Goal: Check status: Check status

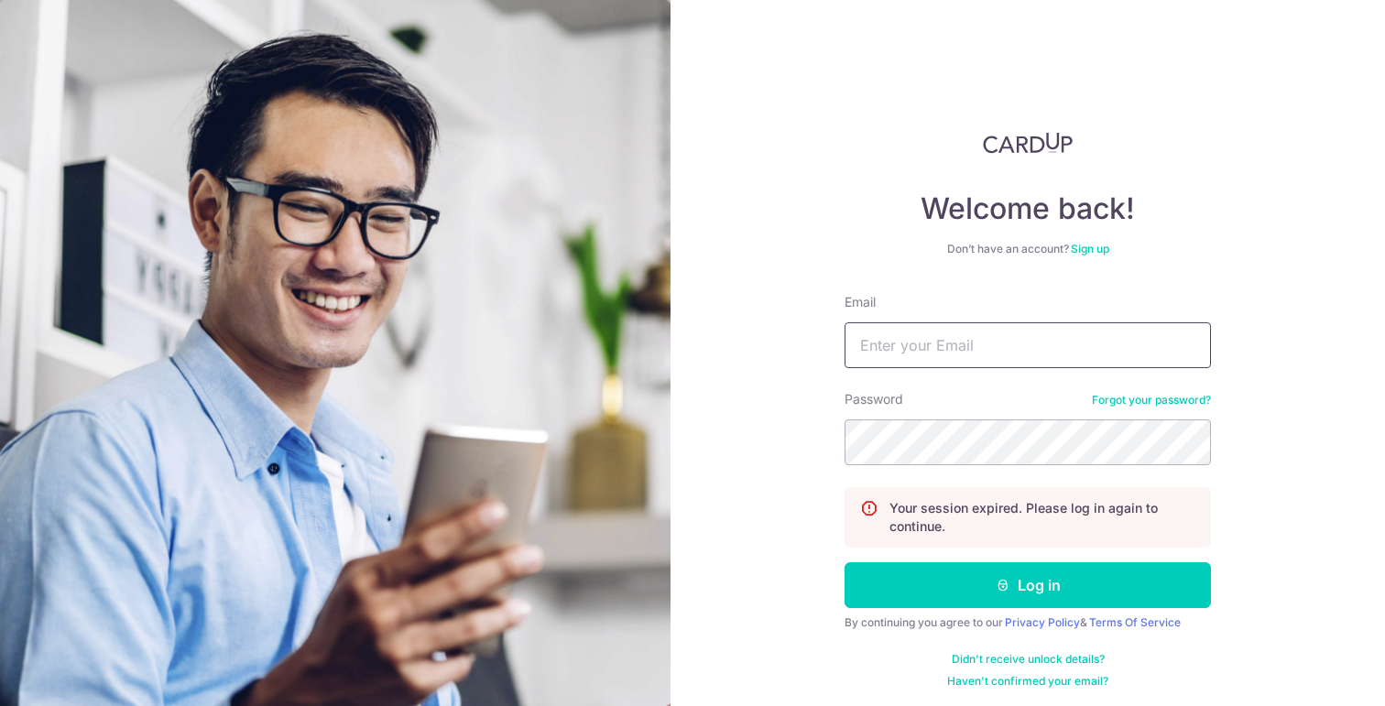
click at [920, 347] on input "Email" at bounding box center [1028, 345] width 366 height 46
type input "[EMAIL_ADDRESS][DOMAIN_NAME]"
click at [973, 616] on div "By continuing you agree to our Privacy Policy & Terms Of Service" at bounding box center [1028, 623] width 366 height 15
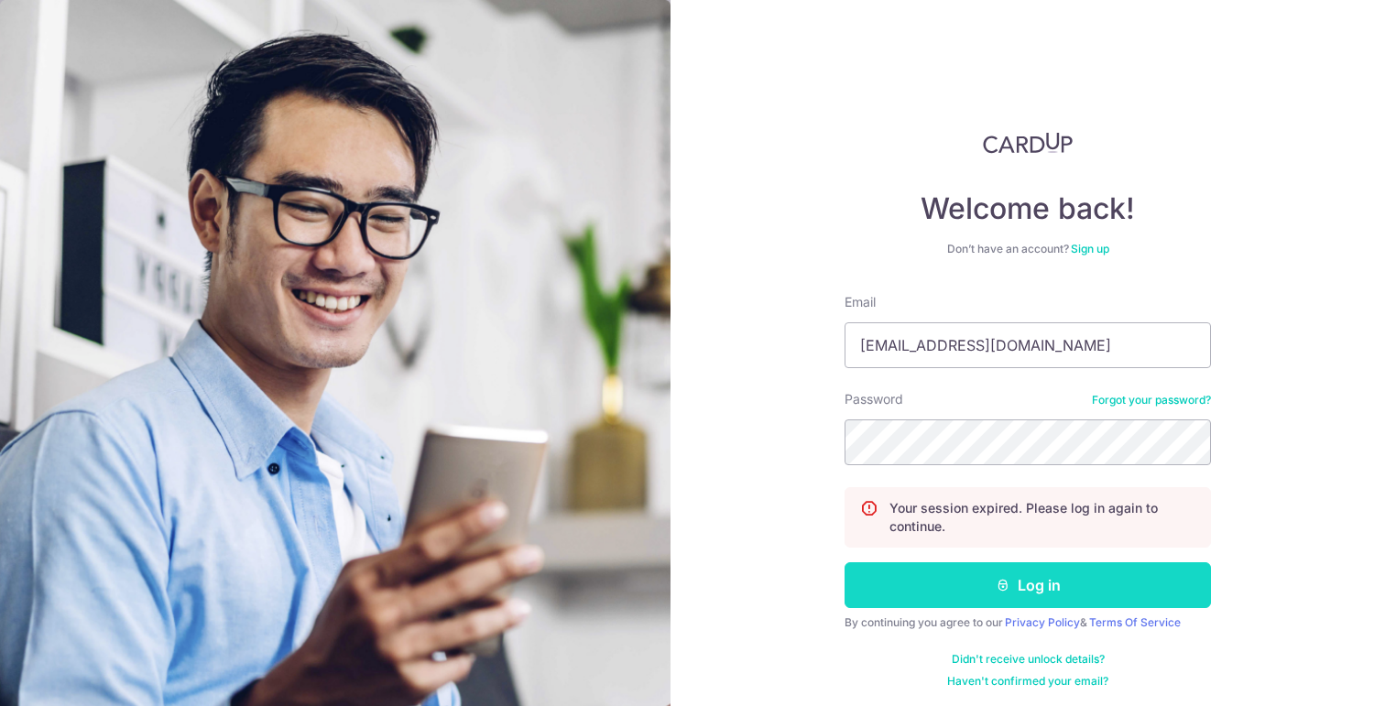
click at [981, 596] on button "Log in" at bounding box center [1028, 586] width 366 height 46
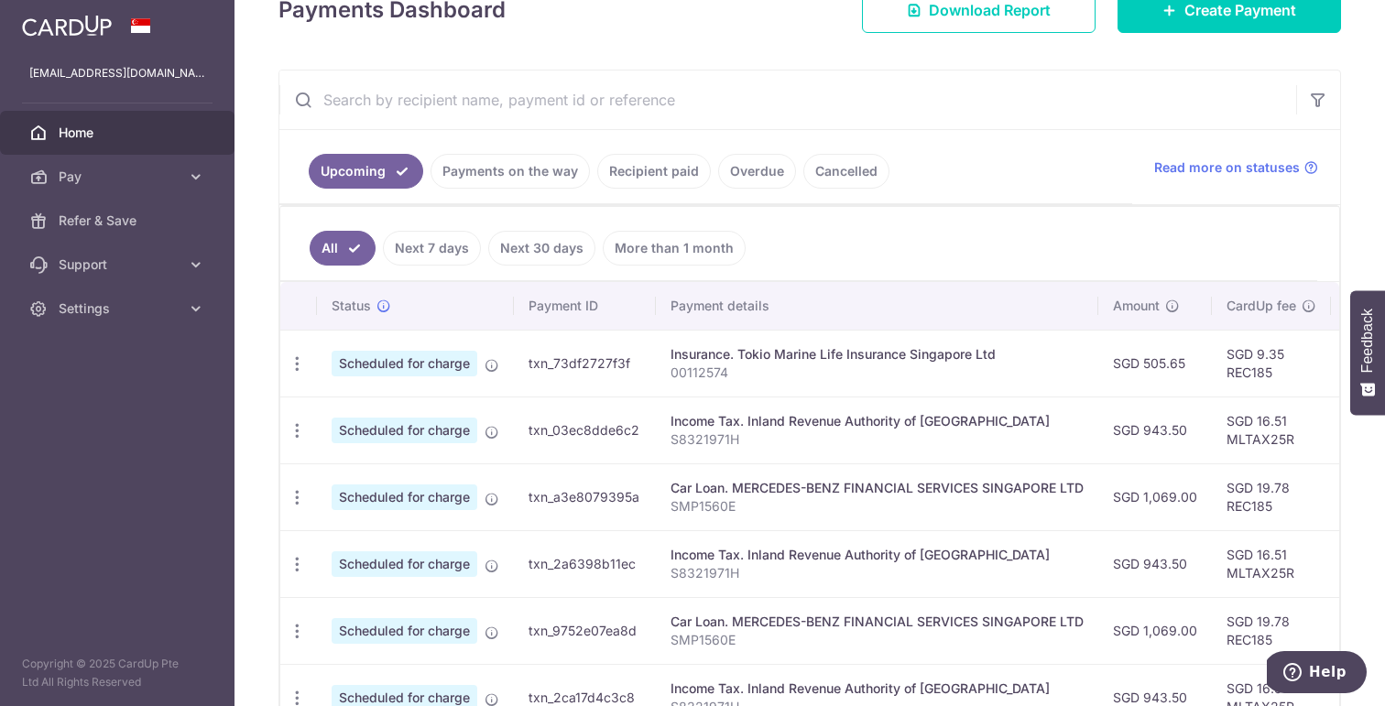
scroll to position [322, 0]
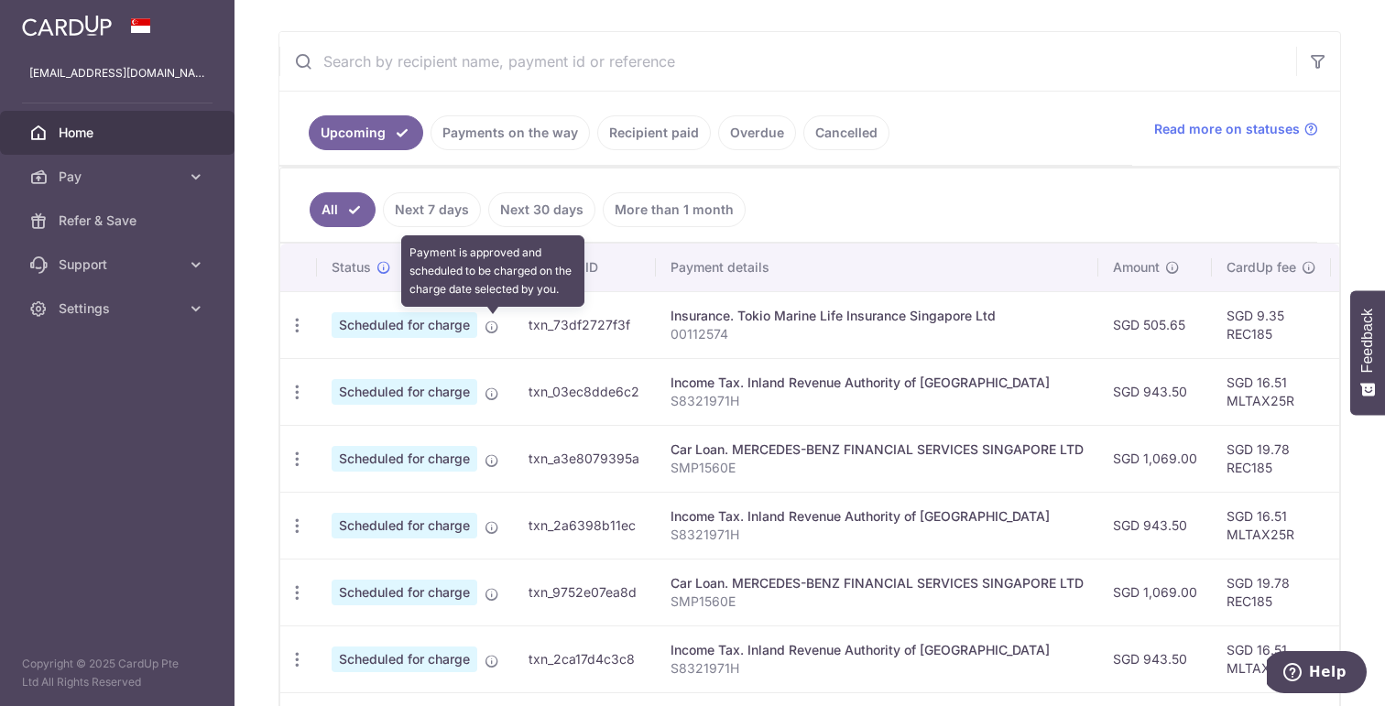
click at [490, 330] on icon at bounding box center [492, 327] width 15 height 15
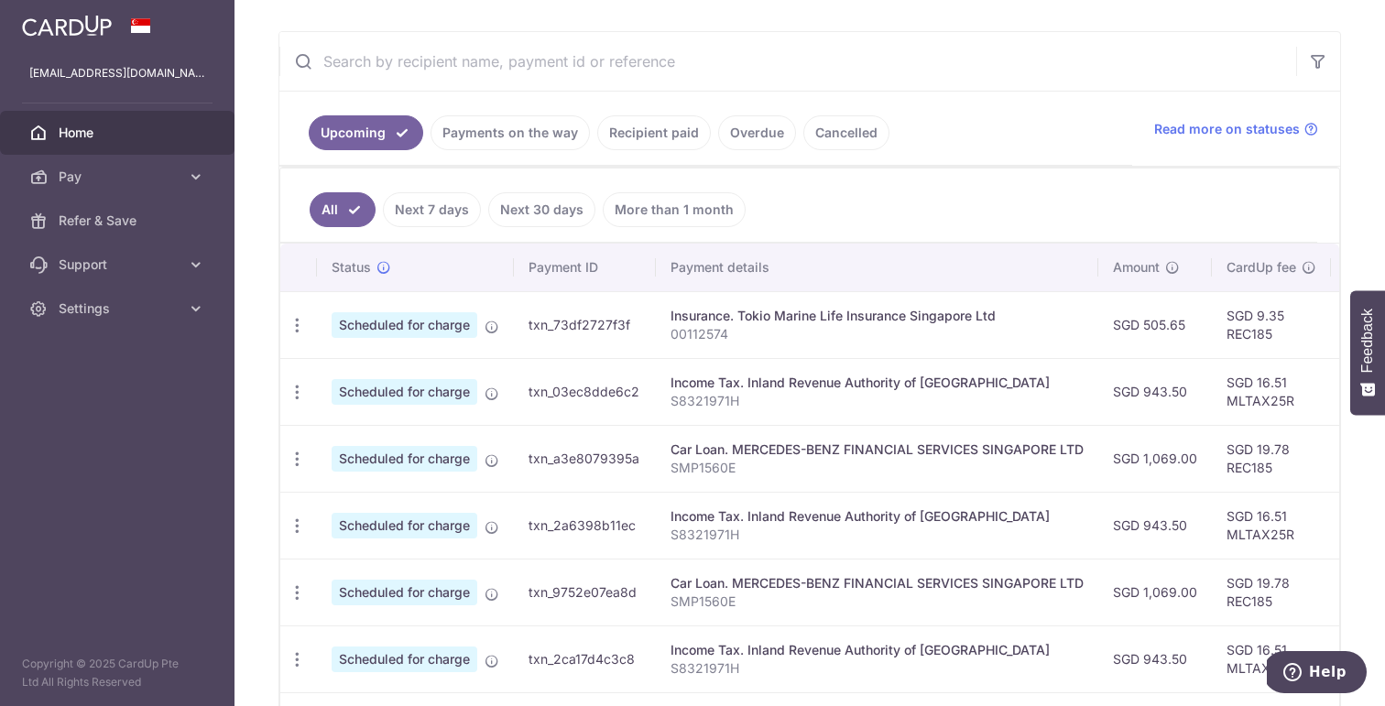
click at [449, 216] on link "Next 7 days" at bounding box center [432, 209] width 98 height 35
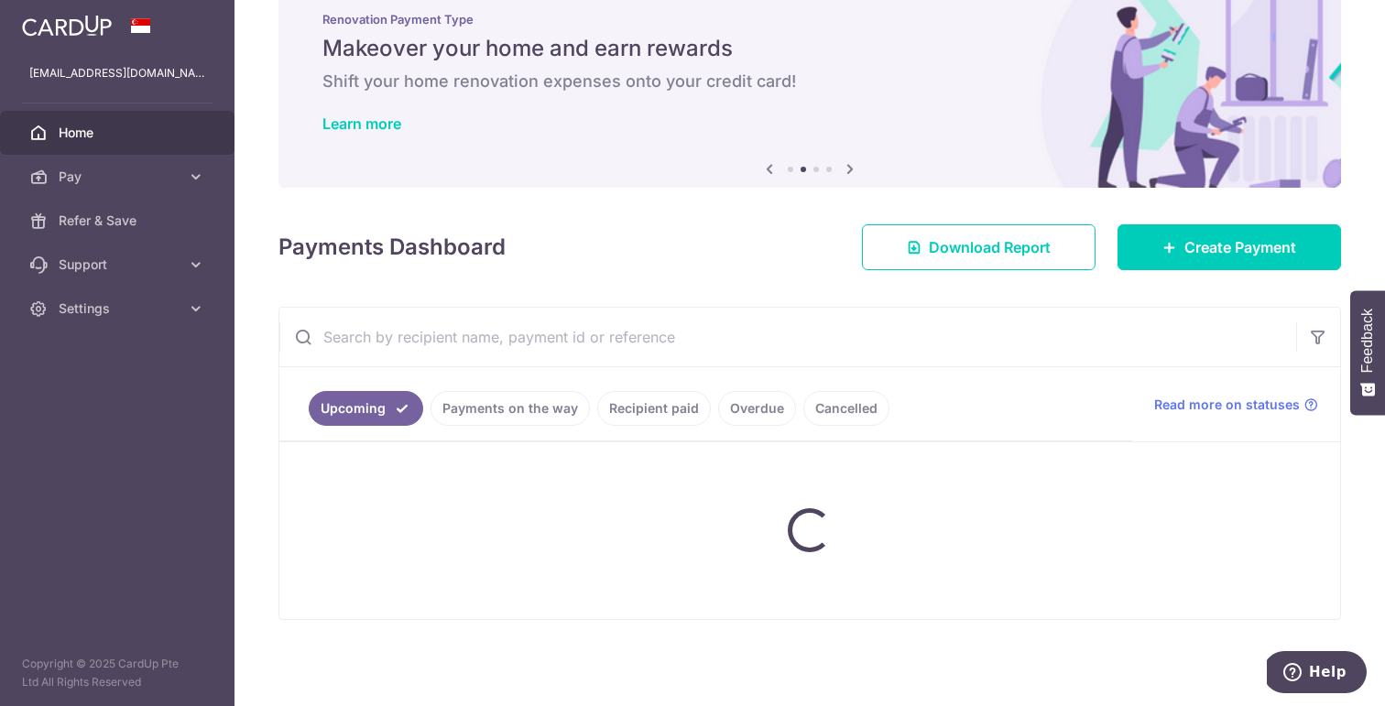
scroll to position [189, 0]
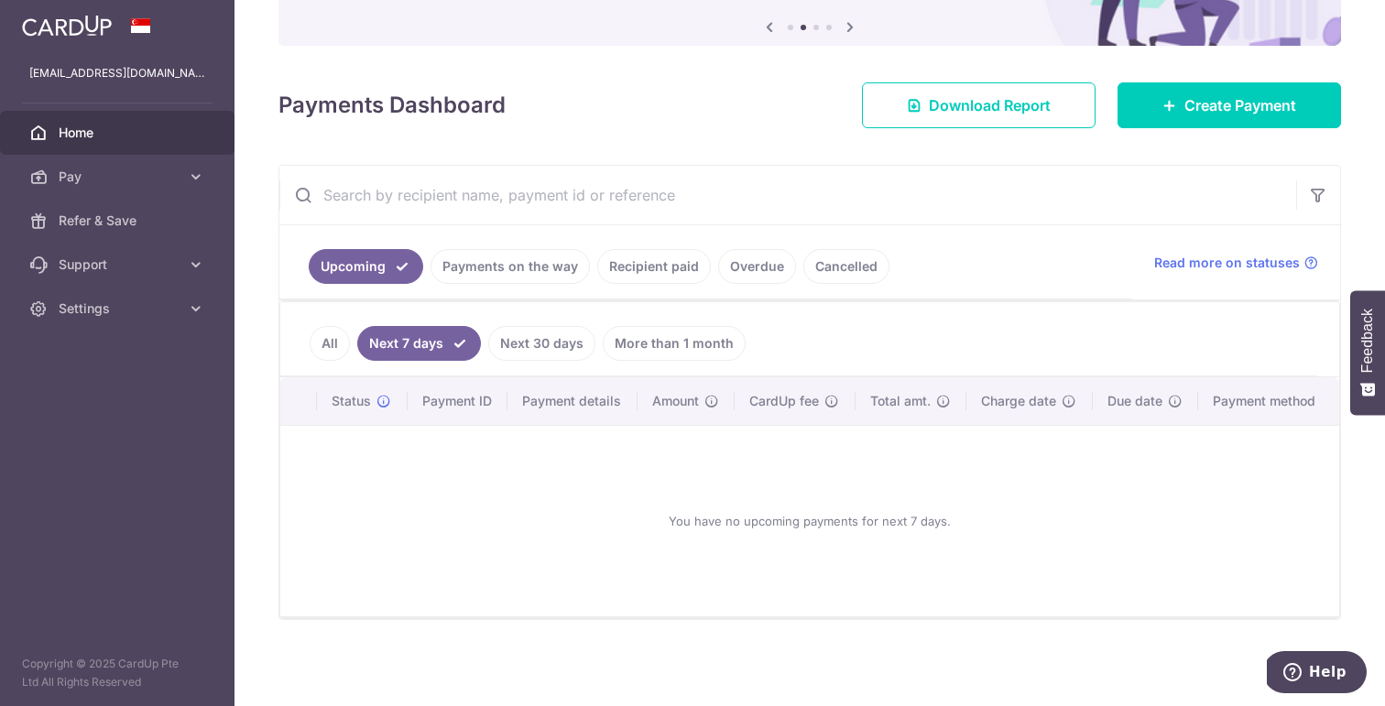
click at [344, 337] on link "All" at bounding box center [330, 343] width 40 height 35
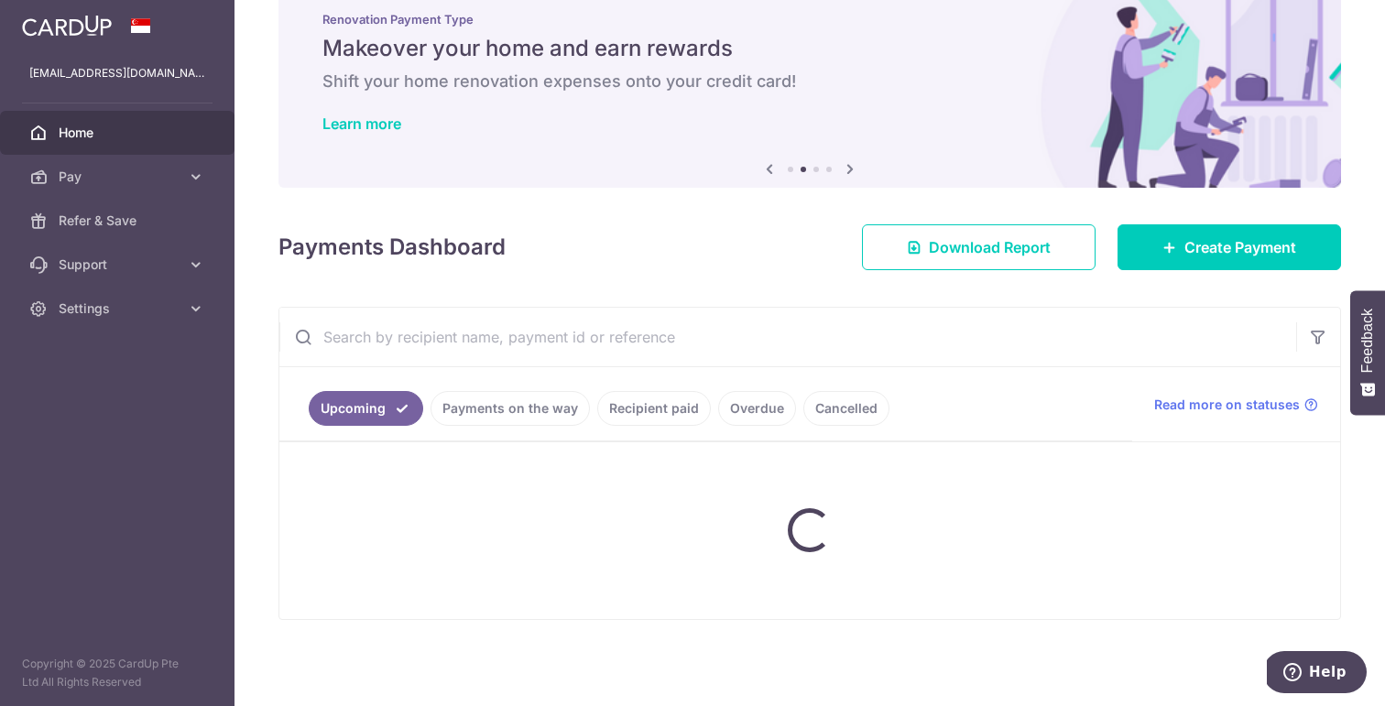
scroll to position [322, 0]
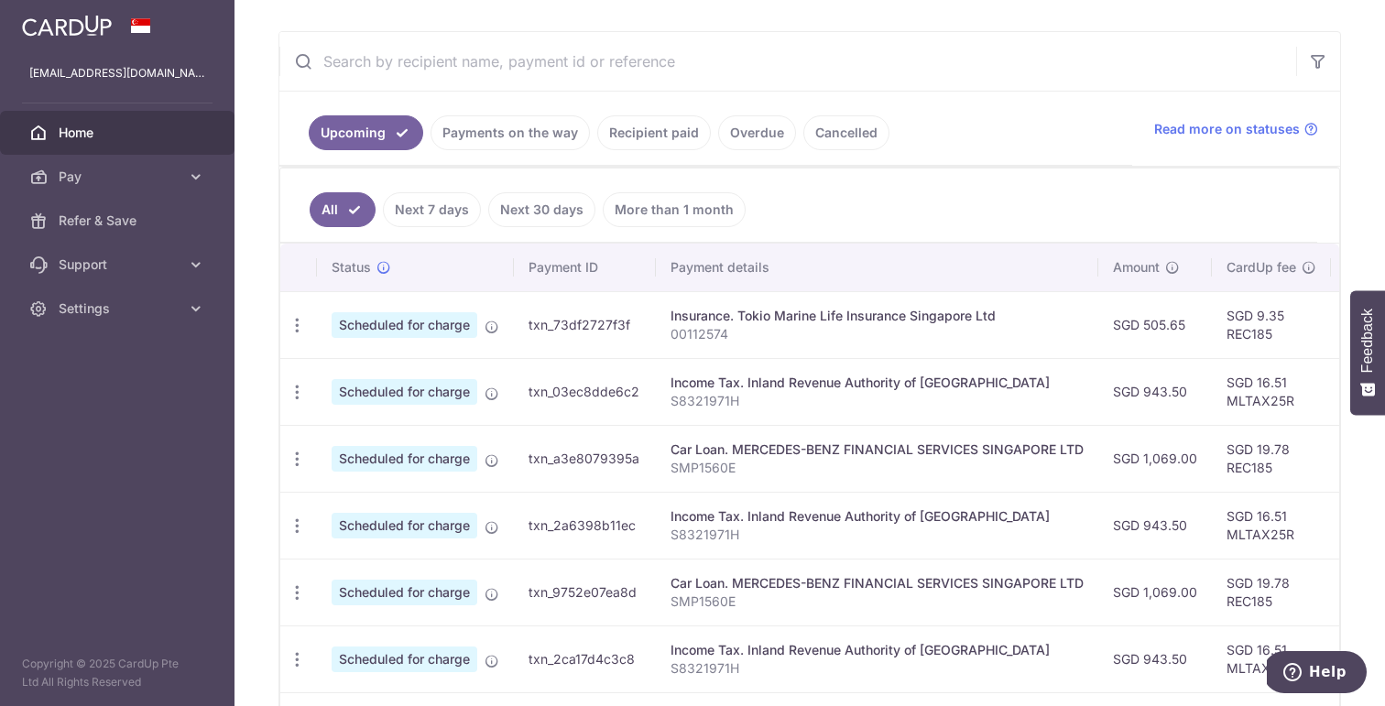
click at [544, 222] on link "Next 30 days" at bounding box center [541, 209] width 107 height 35
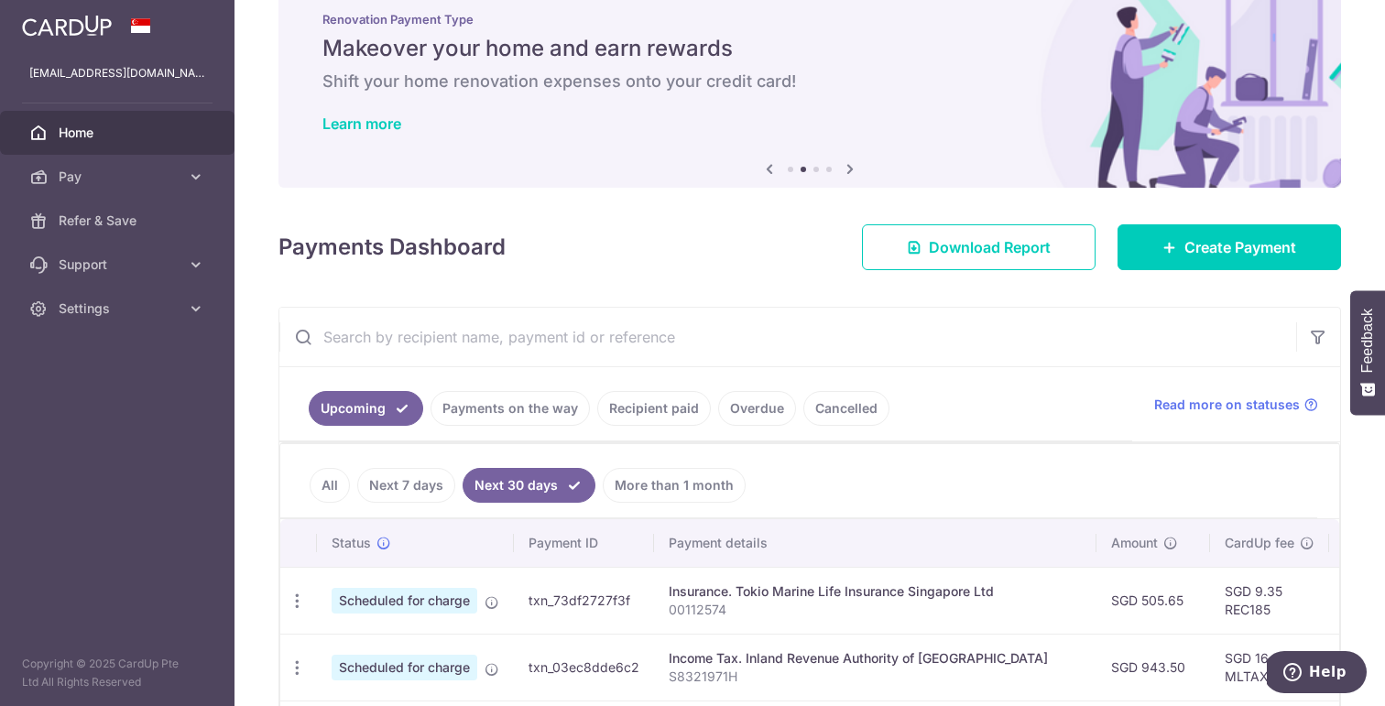
scroll to position [208, 0]
